Goal: Task Accomplishment & Management: Complete application form

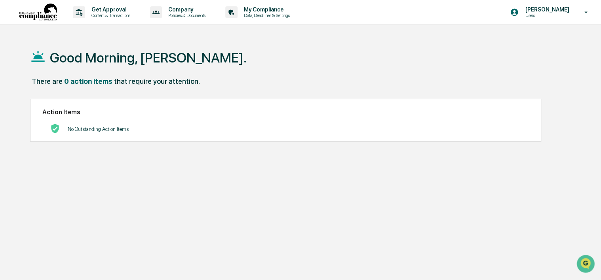
click at [539, 15] on p "Users" at bounding box center [545, 16] width 54 height 6
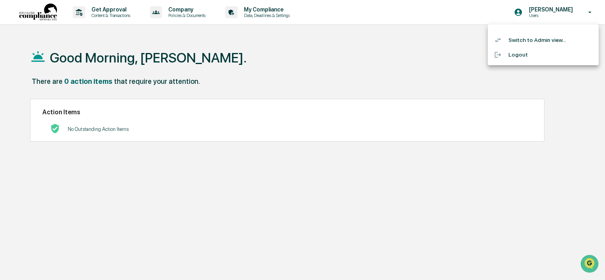
click at [519, 41] on li "Switch to Admin view..." at bounding box center [543, 40] width 111 height 15
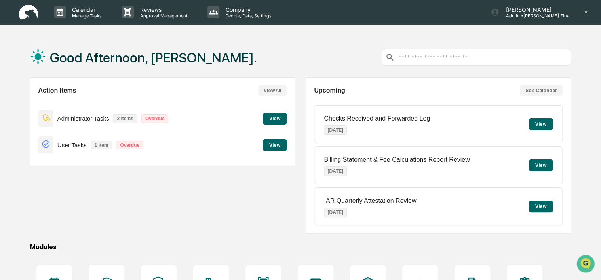
click at [270, 147] on button "View" at bounding box center [275, 145] width 24 height 12
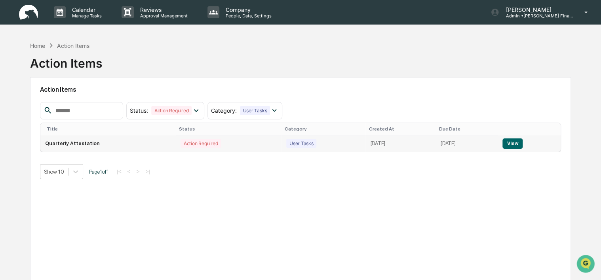
click at [518, 141] on button "View" at bounding box center [512, 144] width 20 height 10
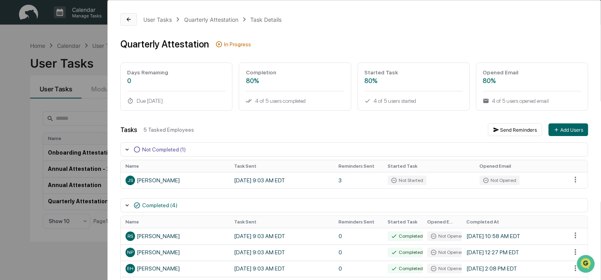
click at [131, 17] on icon at bounding box center [128, 19] width 6 height 6
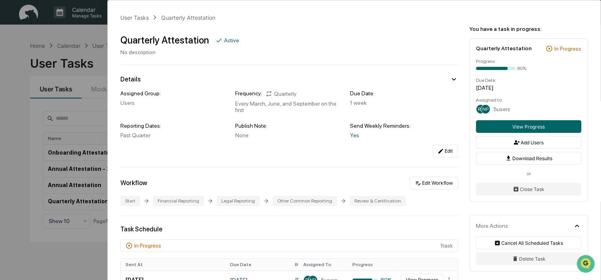
click at [85, 36] on div "User Tasks Quarterly Attestation Quarterly Attestation Active No description De…" at bounding box center [300, 140] width 601 height 280
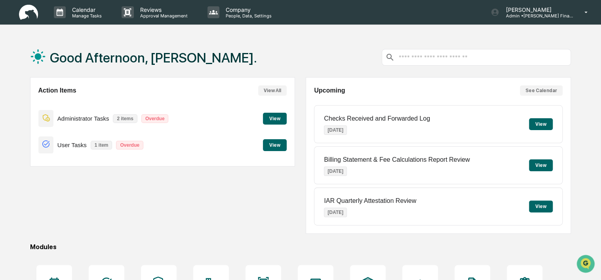
click at [273, 118] on button "View" at bounding box center [275, 119] width 24 height 12
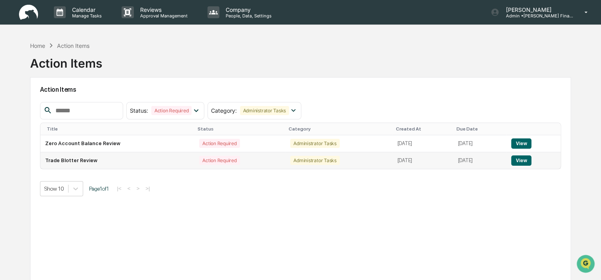
click at [526, 160] on button "View" at bounding box center [521, 161] width 20 height 10
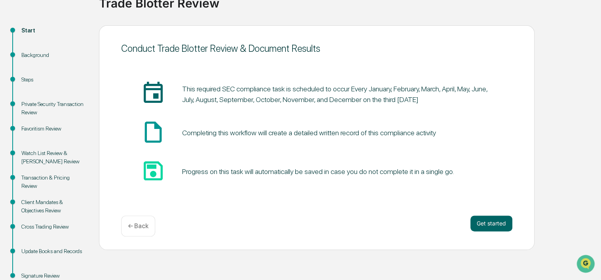
scroll to position [92, 0]
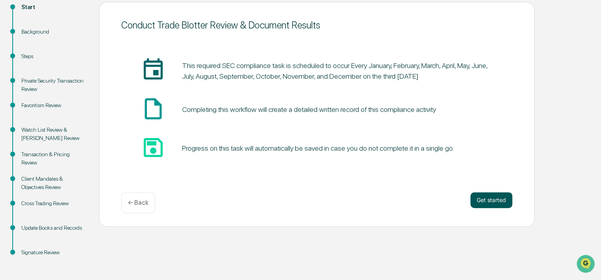
click at [499, 197] on button "Get started" at bounding box center [491, 200] width 42 height 16
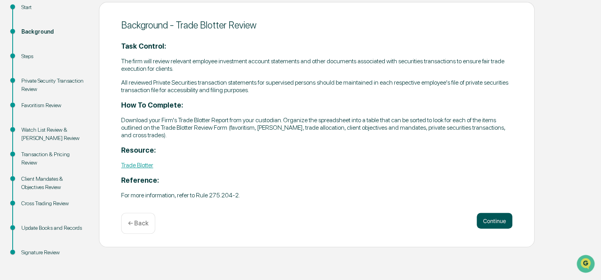
click at [495, 218] on button "Continue" at bounding box center [494, 221] width 36 height 16
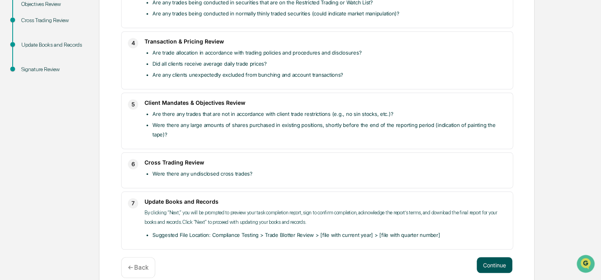
click at [488, 258] on button "Continue" at bounding box center [494, 265] width 36 height 16
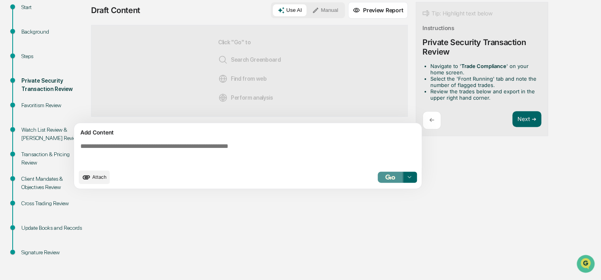
click at [394, 177] on img "button" at bounding box center [389, 177] width 9 height 5
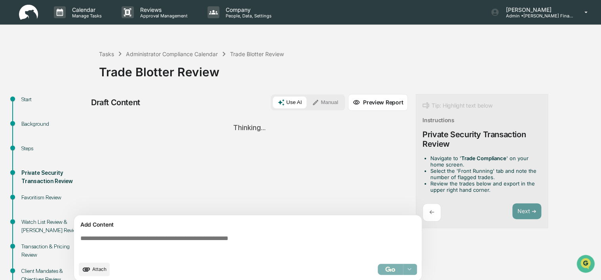
scroll to position [0, 0]
